Goal: Transaction & Acquisition: Purchase product/service

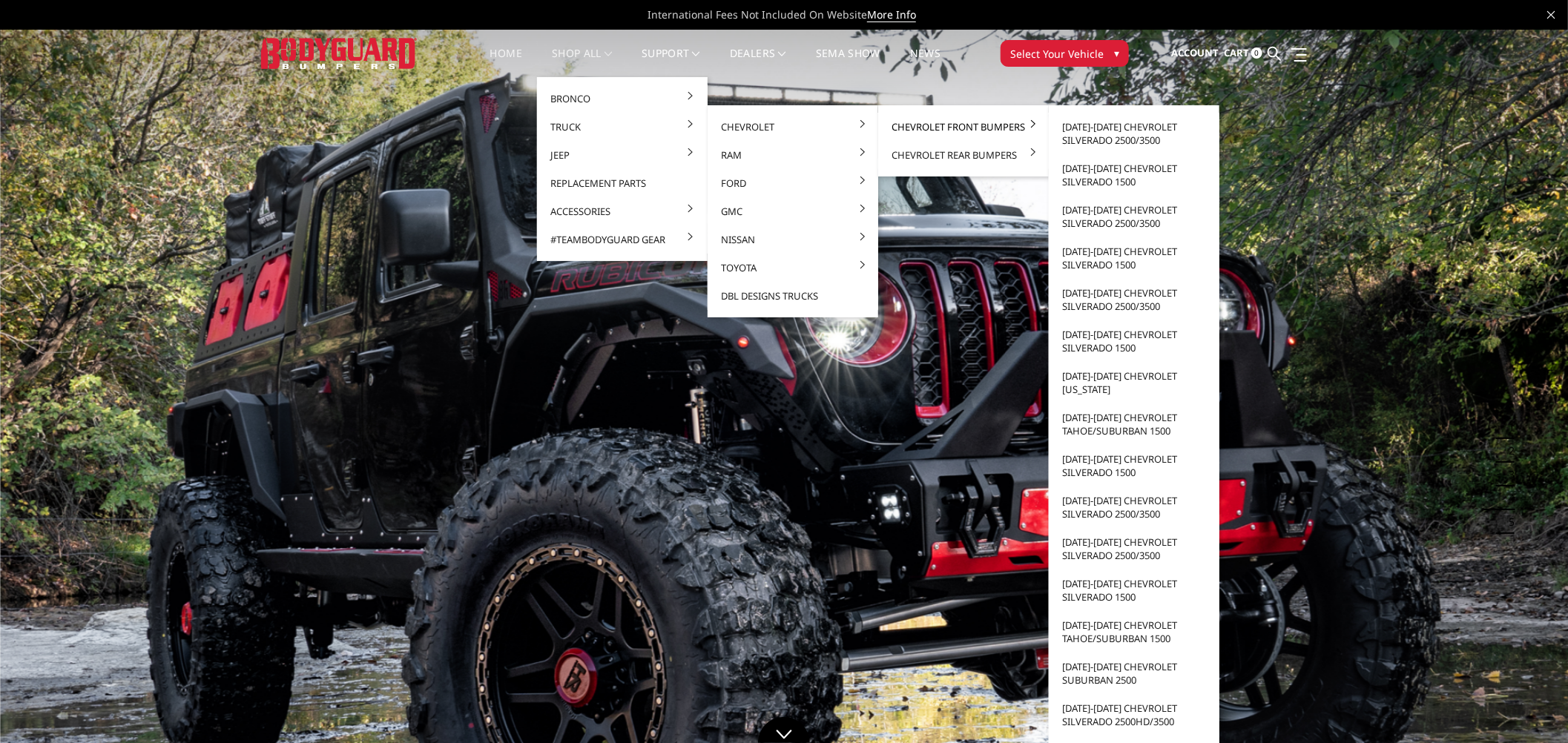
click at [972, 126] on link "Chevrolet Front Bumpers" at bounding box center [963, 127] width 158 height 28
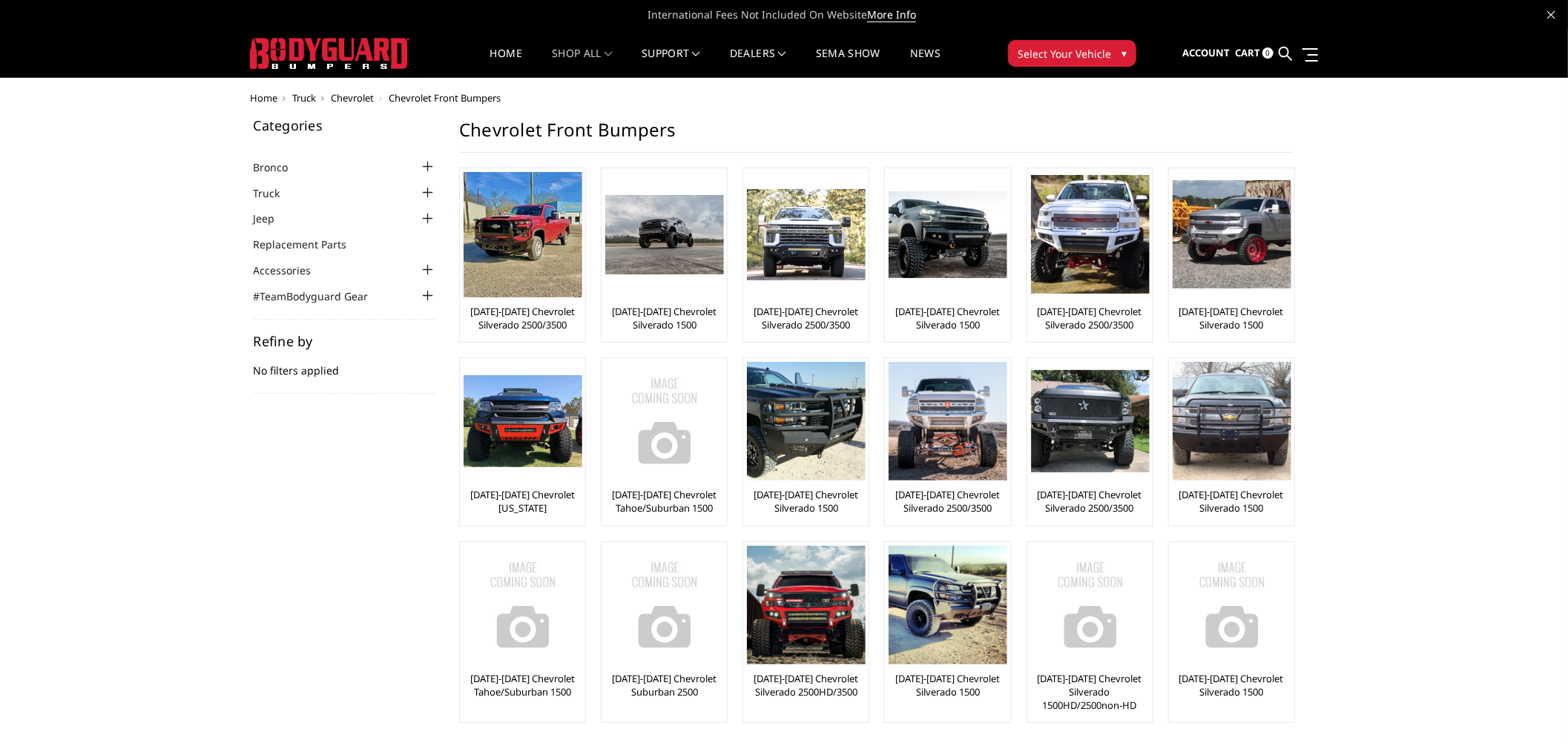
click at [529, 245] on img at bounding box center [522, 234] width 119 height 125
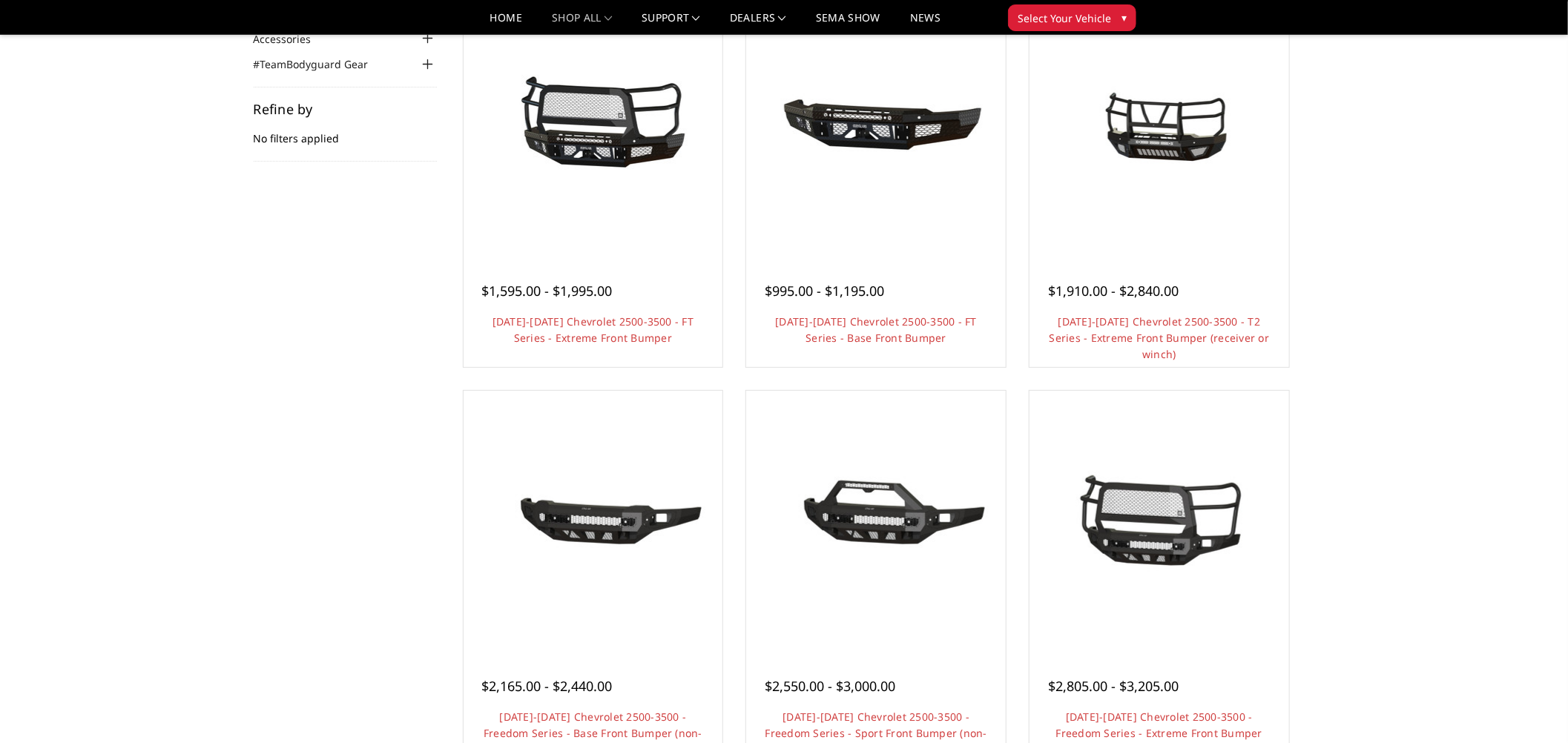
scroll to position [165, 0]
